Goal: Transaction & Acquisition: Purchase product/service

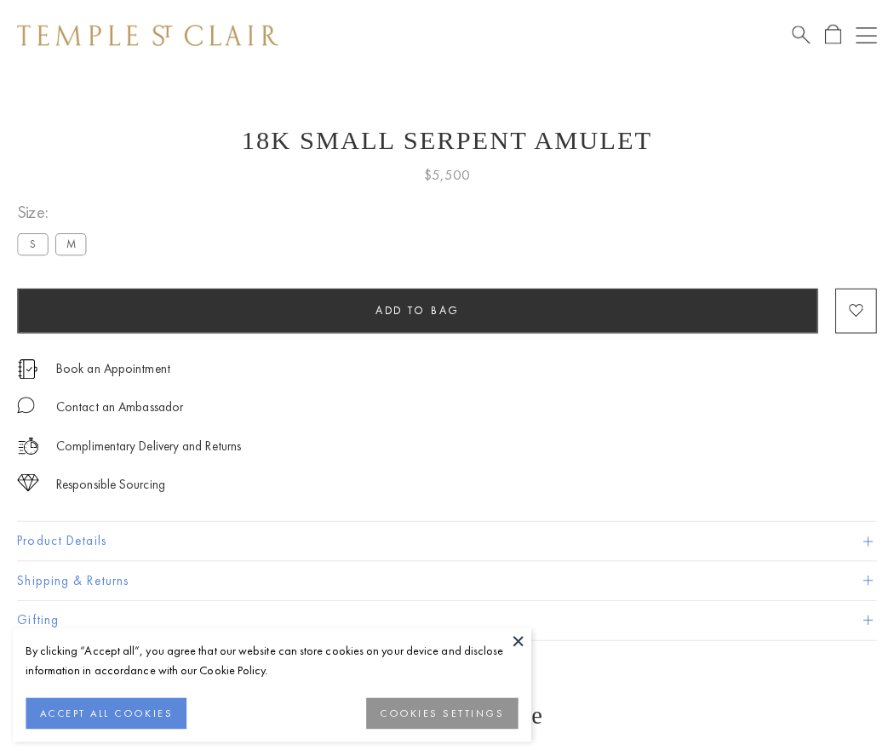
scroll to position [1, 0]
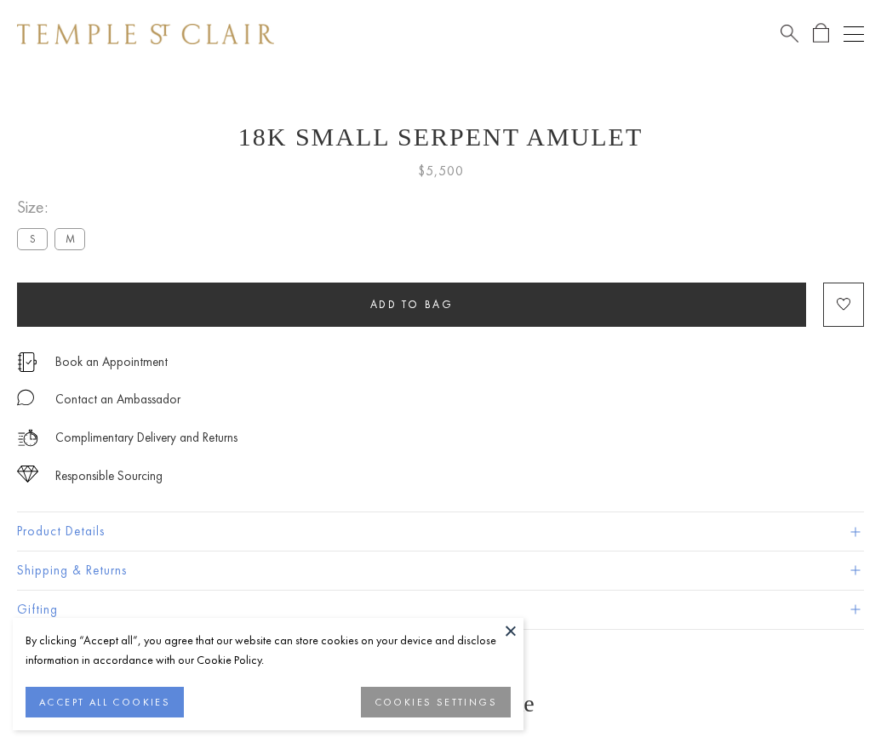
click at [411, 304] on span "Add to bag" at bounding box center [411, 304] width 83 height 14
